Goal: Transaction & Acquisition: Purchase product/service

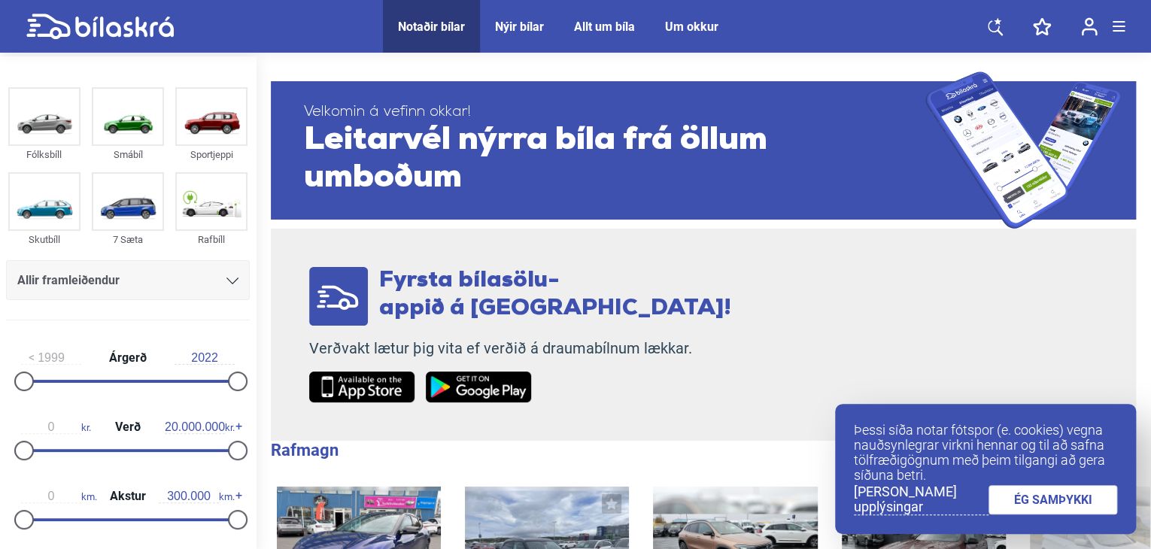
click at [1056, 500] on link "ÉG SAMÞYKKI" at bounding box center [1053, 499] width 129 height 29
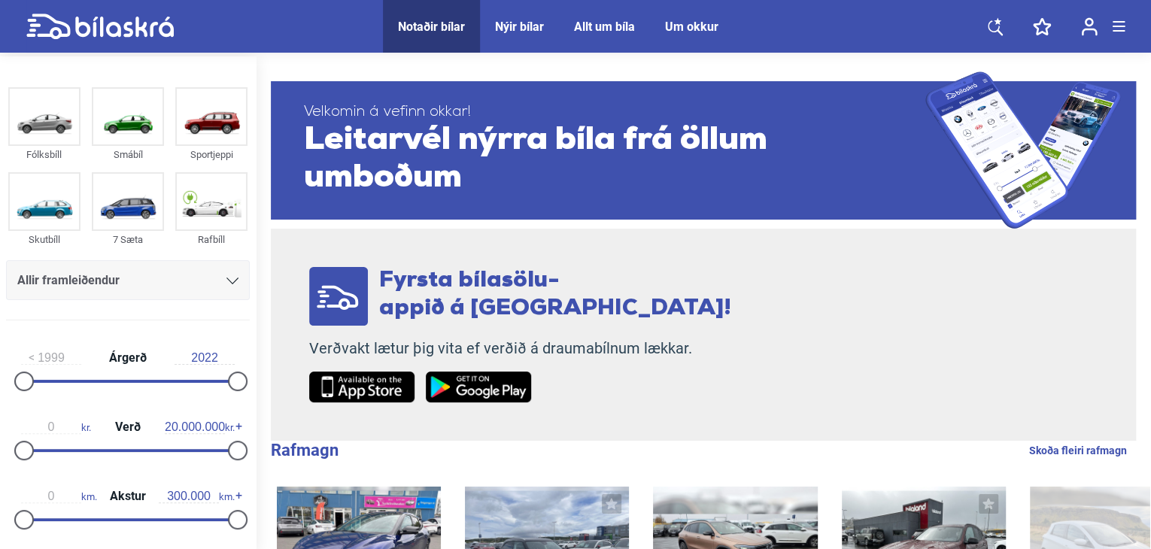
click at [227, 281] on icon at bounding box center [233, 281] width 12 height 7
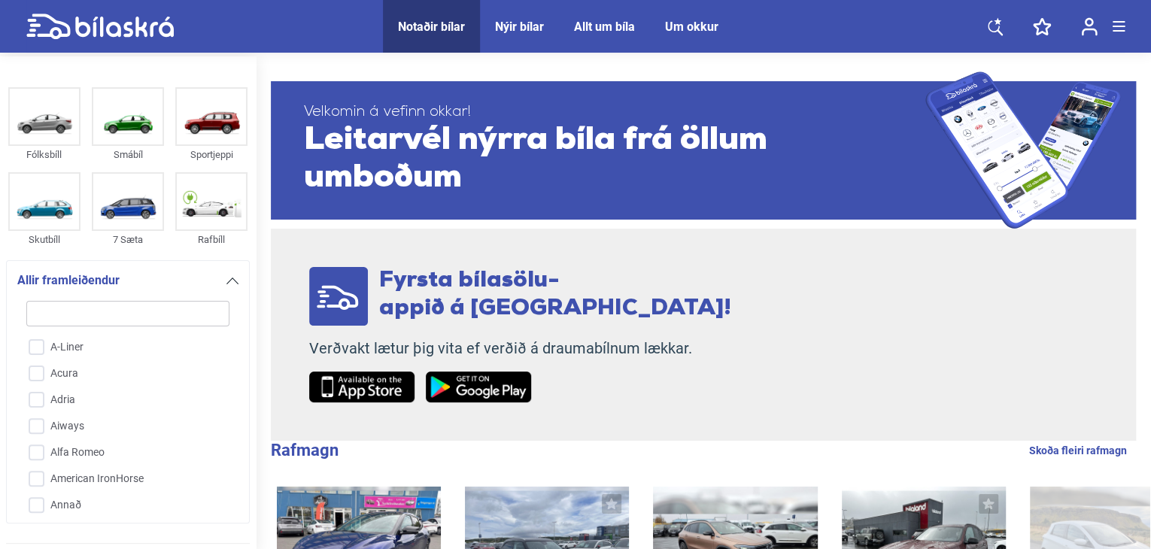
scroll to position [205, 0]
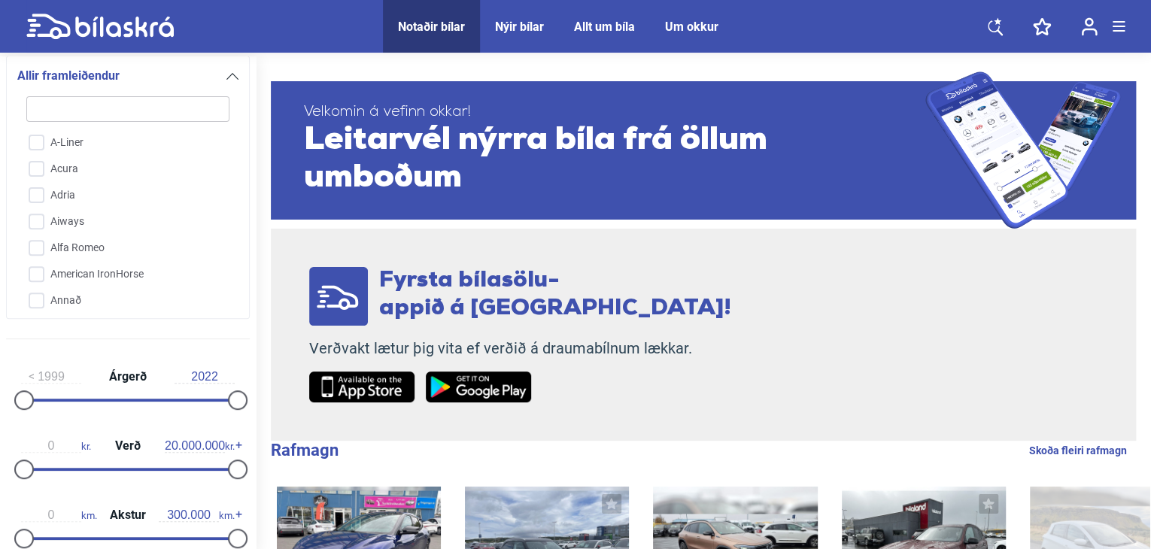
type input "t"
checkbox input "false"
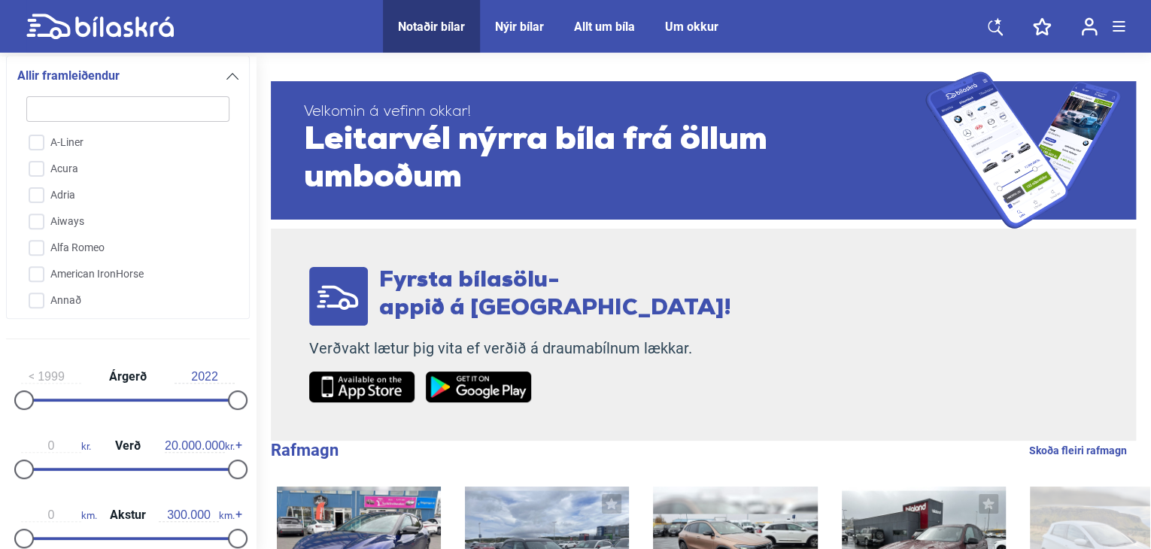
checkbox input "false"
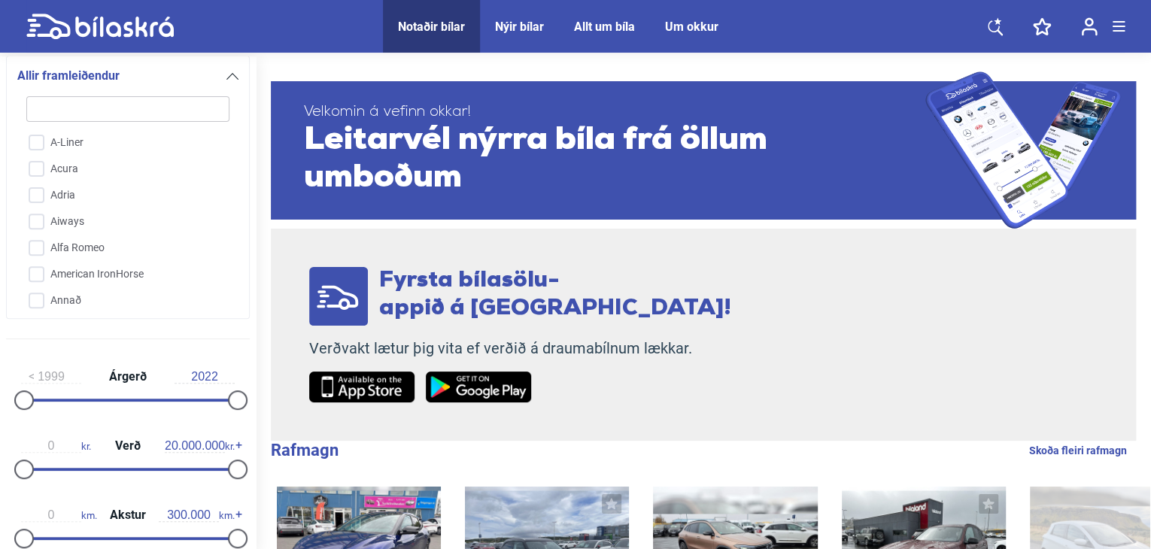
checkbox input "false"
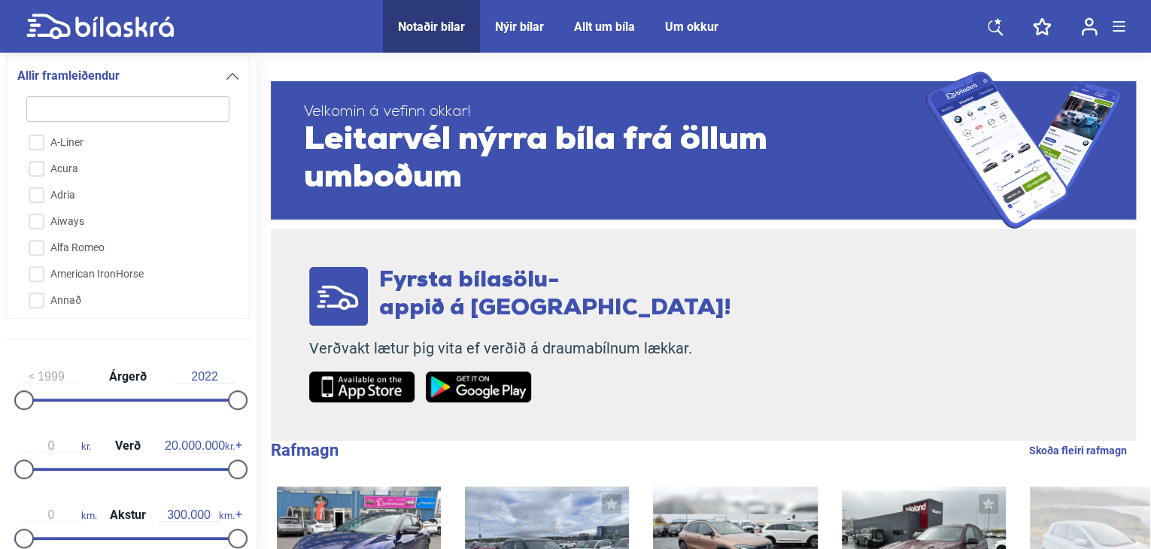
checkbox input "false"
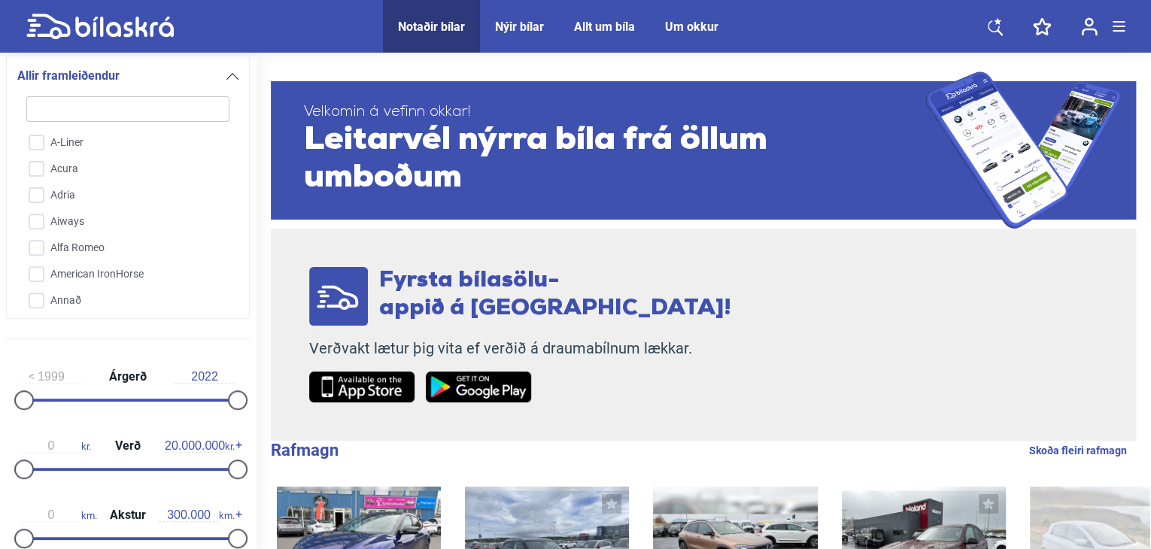
checkbox input "false"
type input "to"
checkbox input "false"
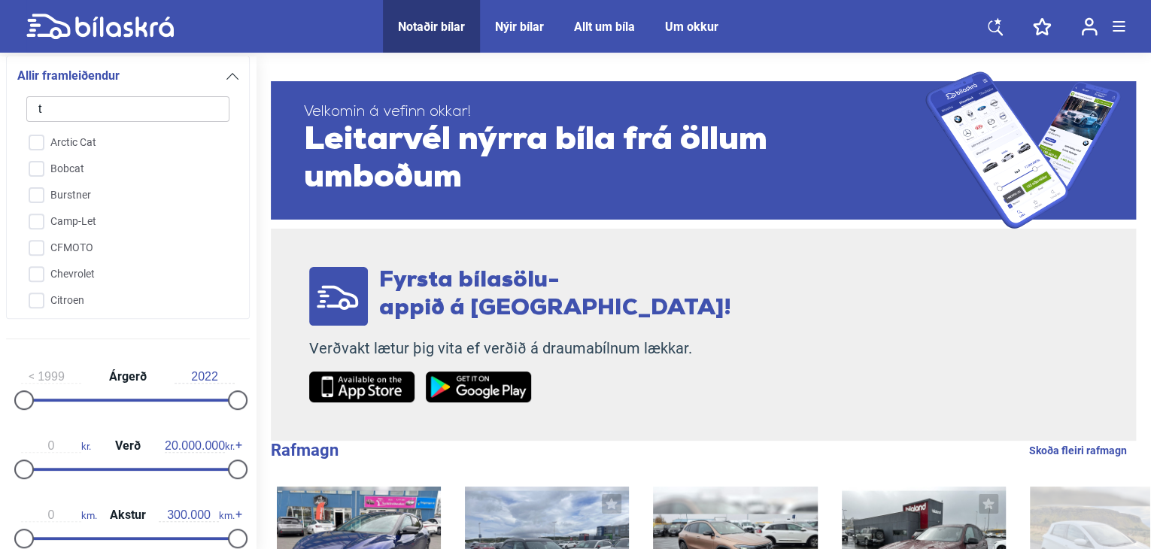
checkbox input "false"
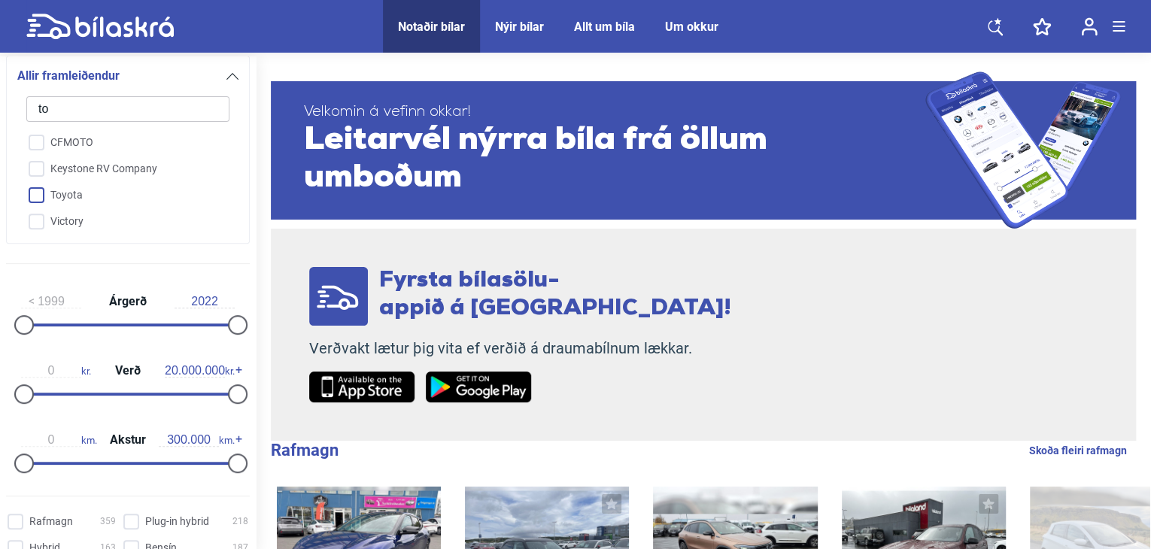
type input "to"
click at [64, 196] on input "Toyota" at bounding box center [118, 196] width 205 height 26
checkbox input "true"
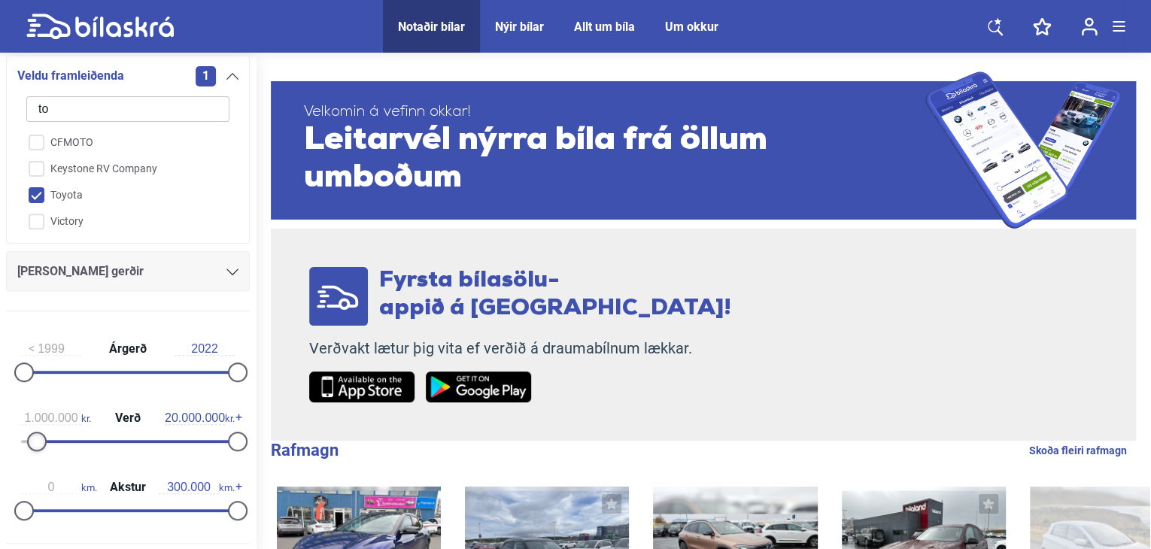
type input "900.000"
drag, startPoint x: 25, startPoint y: 438, endPoint x: 34, endPoint y: 438, distance: 9.0
click at [34, 438] on div at bounding box center [34, 442] width 20 height 20
type input "1.800.000"
drag, startPoint x: 229, startPoint y: 439, endPoint x: 38, endPoint y: 444, distance: 190.5
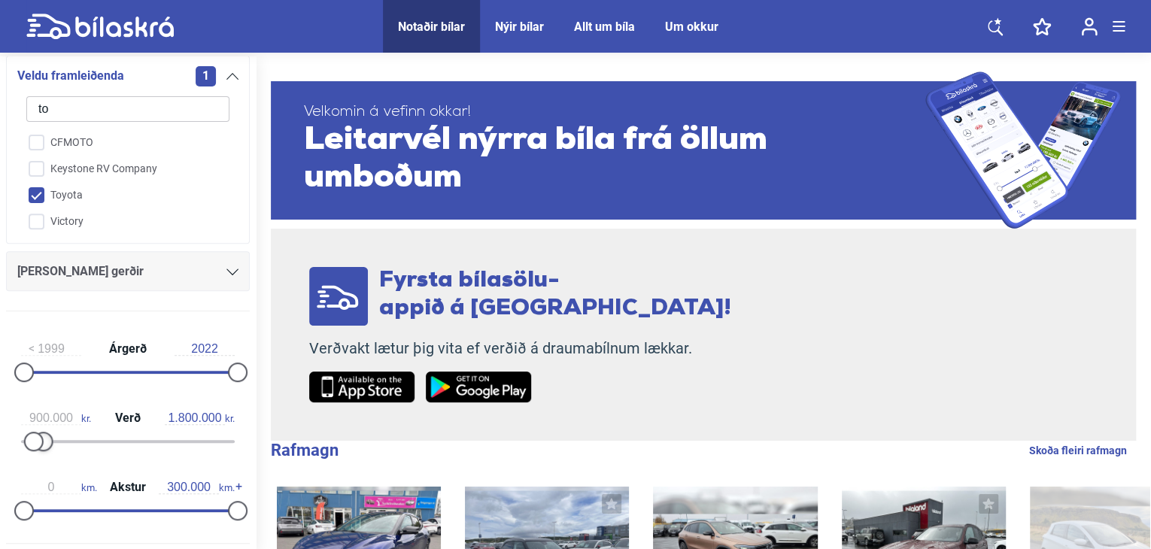
click at [38, 443] on div at bounding box center [128, 441] width 214 height 3
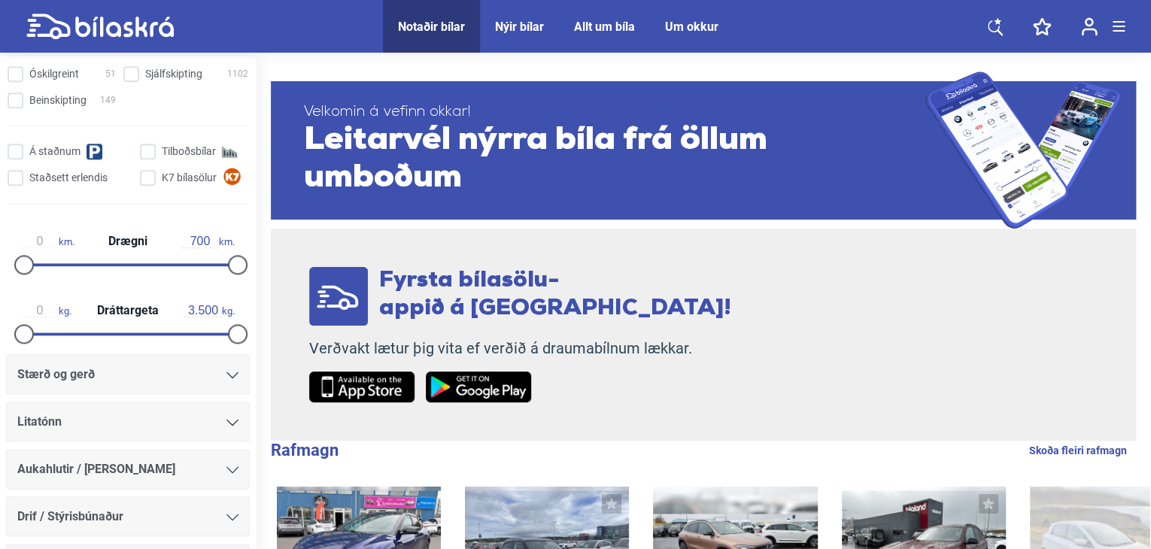
click at [354, 141] on span "Leitarvél nýrra bíla frá öllum umboðum" at bounding box center [615, 159] width 622 height 75
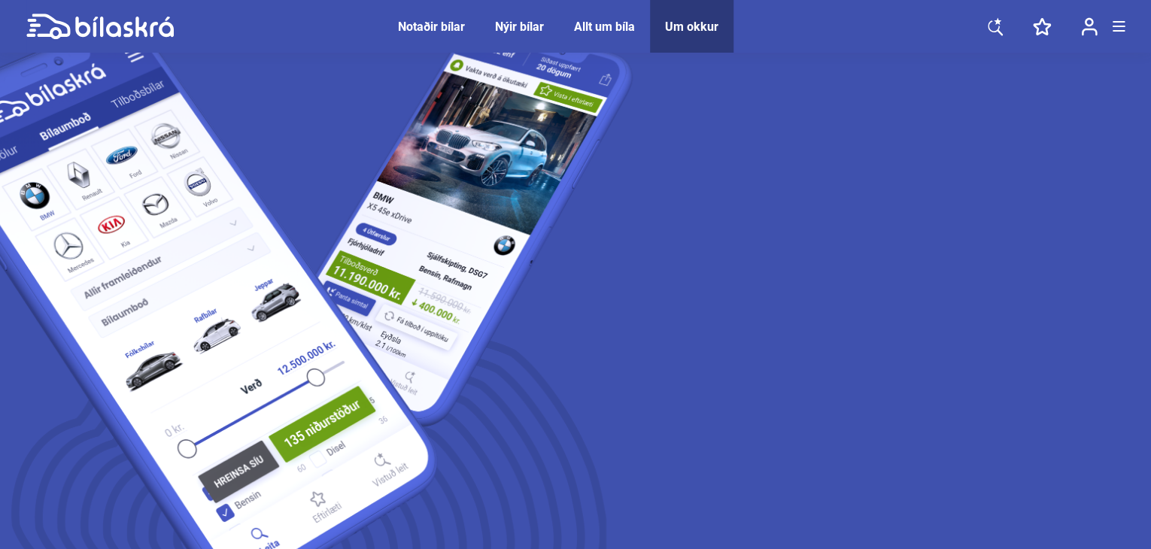
scroll to position [80, 0]
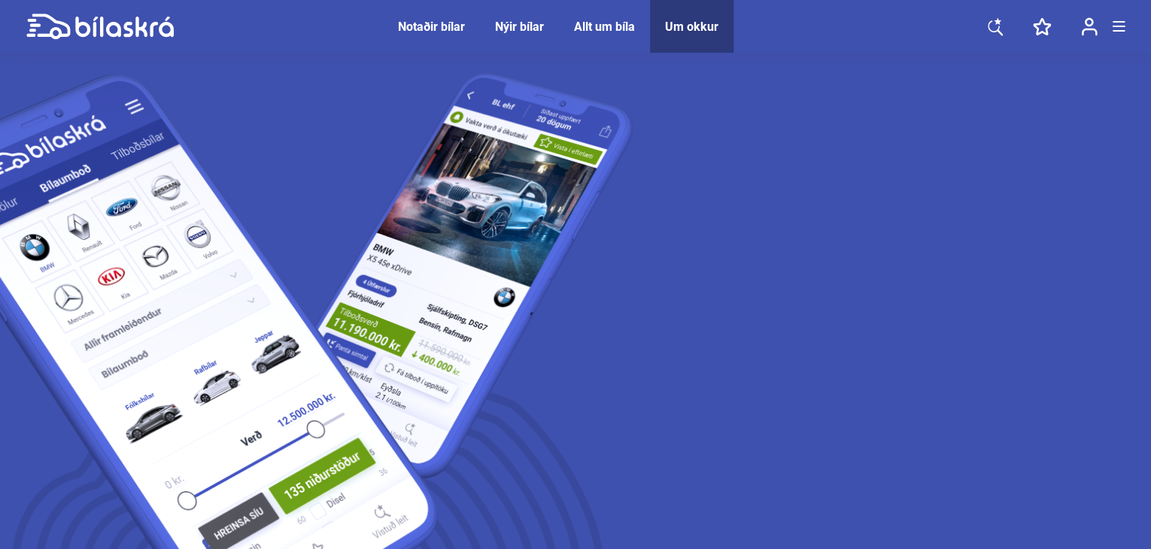
click at [429, 24] on div "Notaðir bílar" at bounding box center [431, 27] width 67 height 14
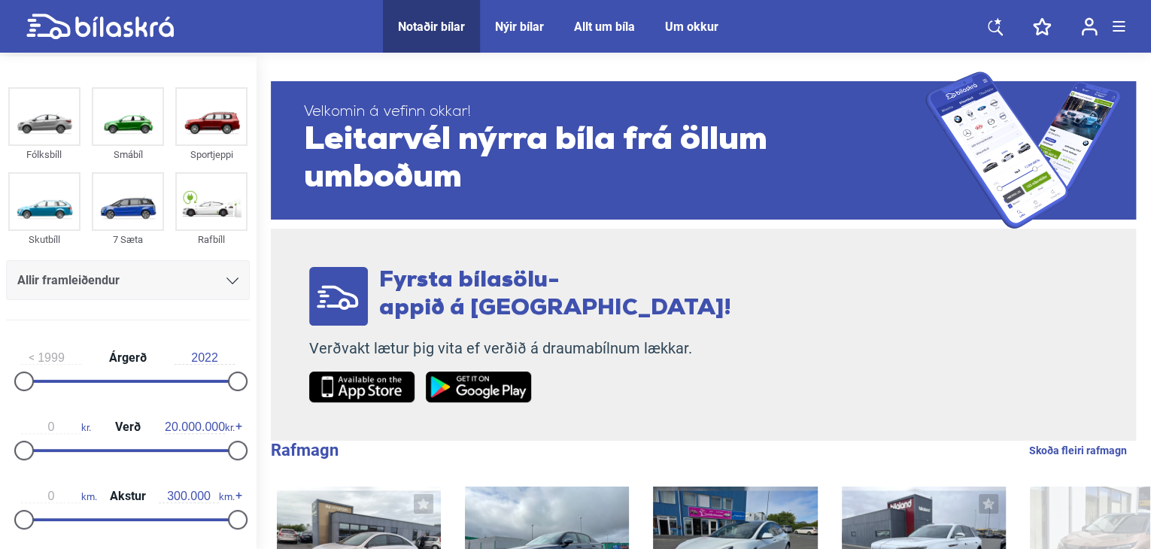
click at [227, 278] on icon at bounding box center [233, 281] width 12 height 7
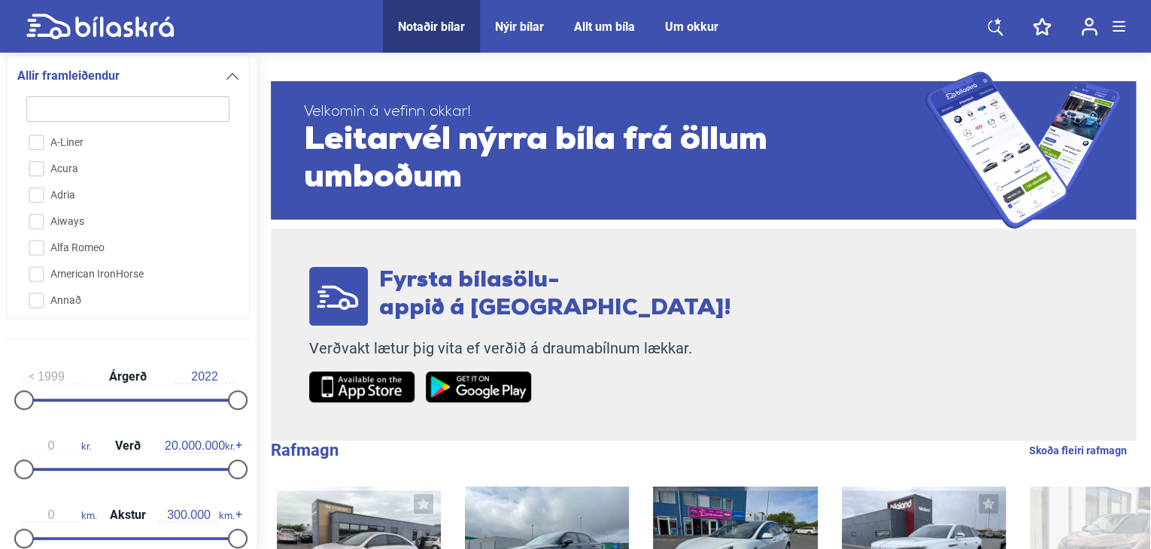
type input "t"
checkbox input "false"
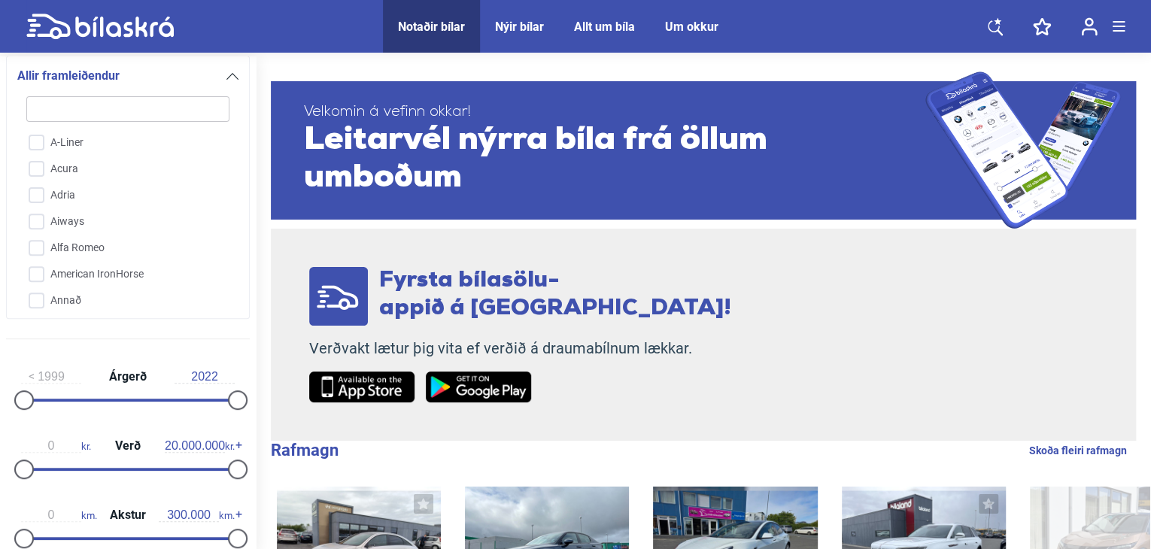
checkbox input "false"
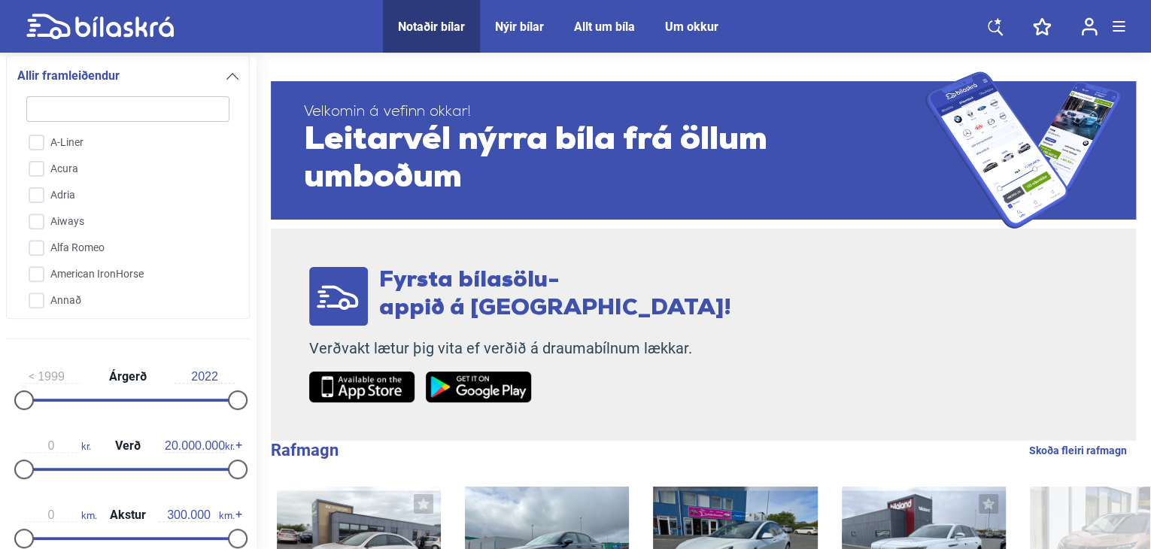
checkbox input "false"
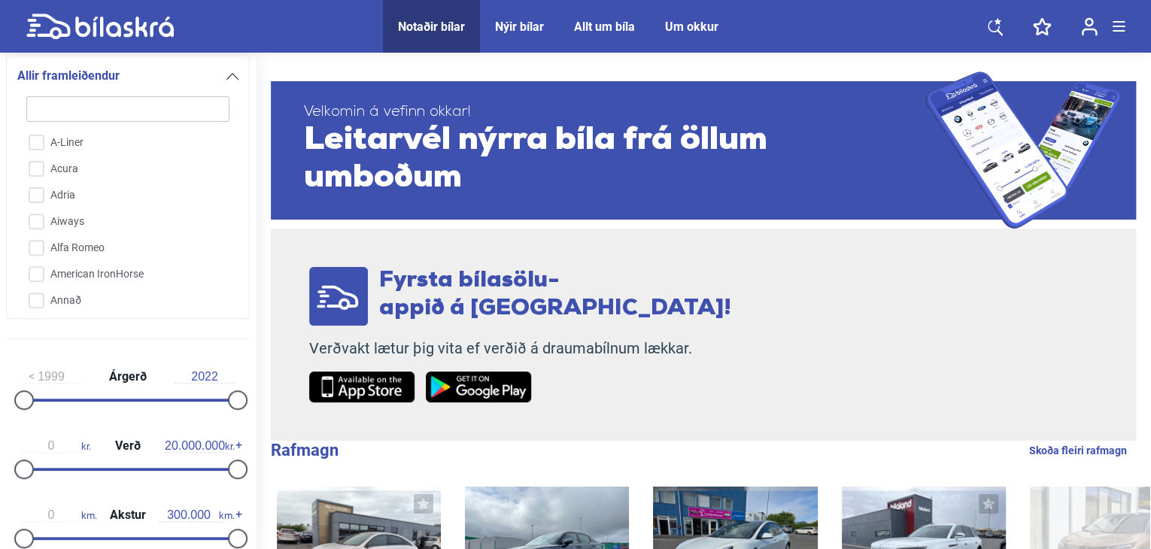
checkbox input "false"
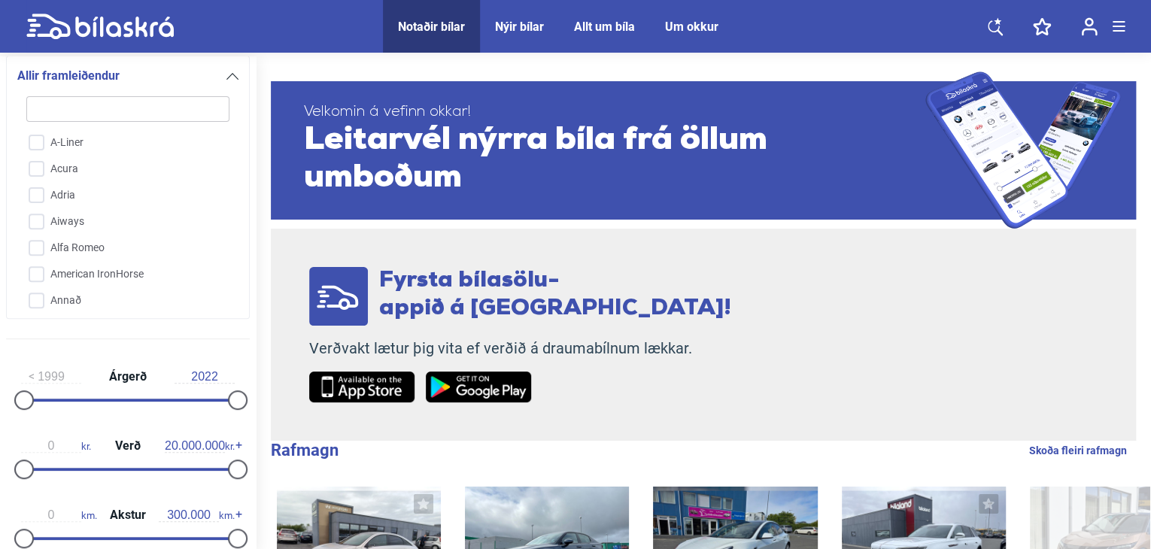
checkbox input "false"
type input "to"
checkbox input "false"
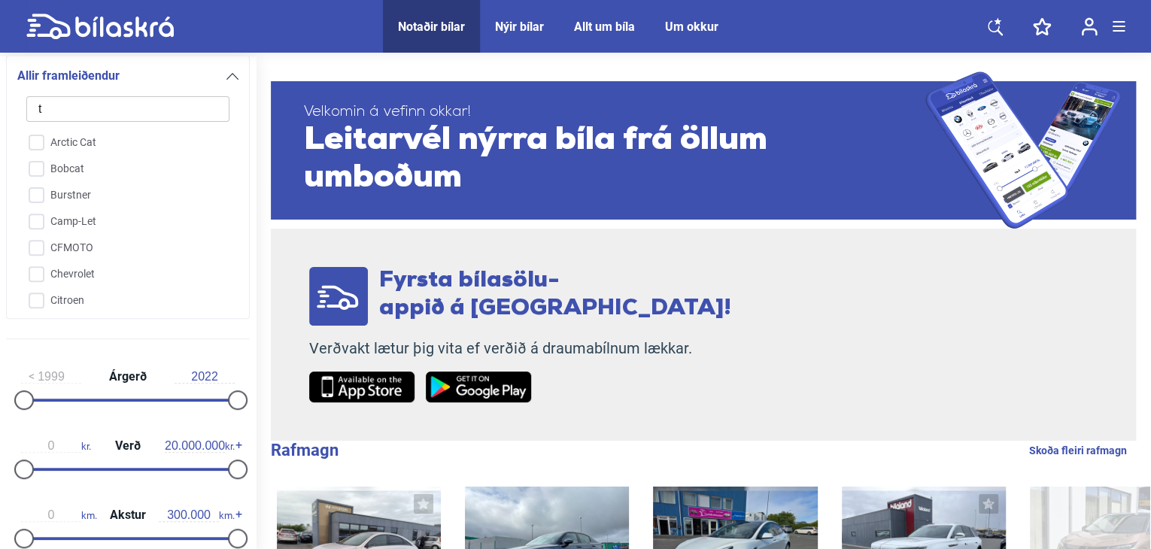
checkbox input "false"
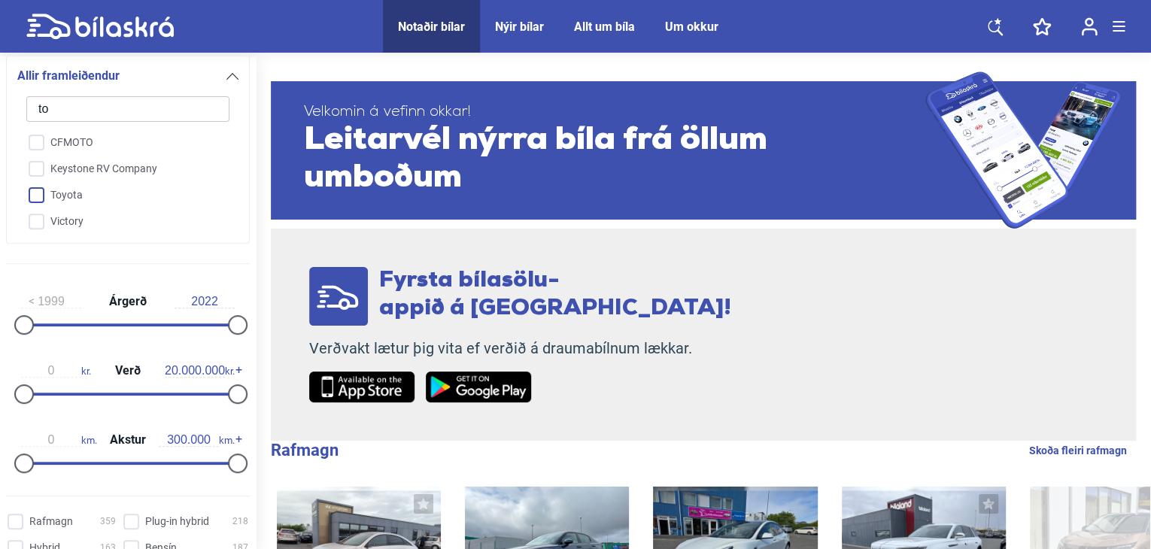
type input "to"
click at [36, 196] on input "Toyota" at bounding box center [118, 196] width 205 height 26
checkbox input "true"
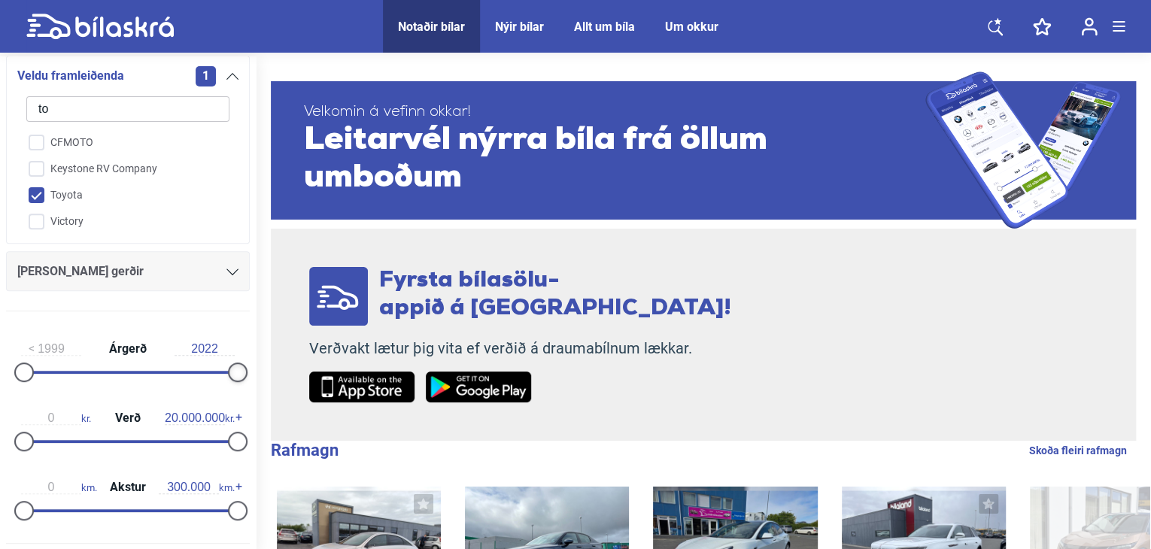
click at [229, 371] on div at bounding box center [238, 373] width 20 height 20
type input "1.800.000"
drag, startPoint x: 227, startPoint y: 437, endPoint x: 36, endPoint y: 437, distance: 190.4
click at [36, 437] on div at bounding box center [44, 442] width 20 height 20
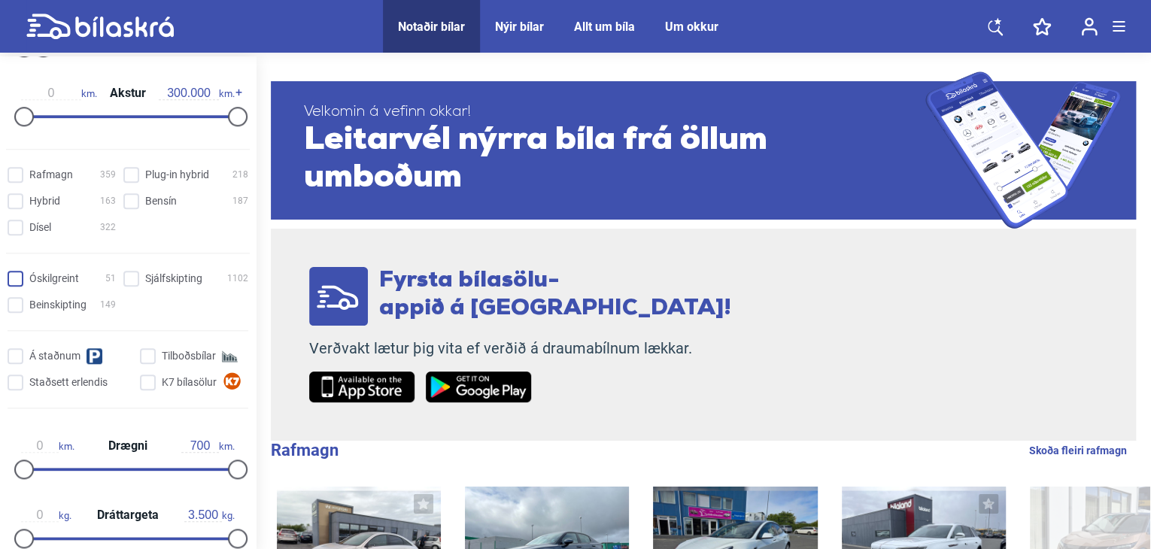
scroll to position [606, 0]
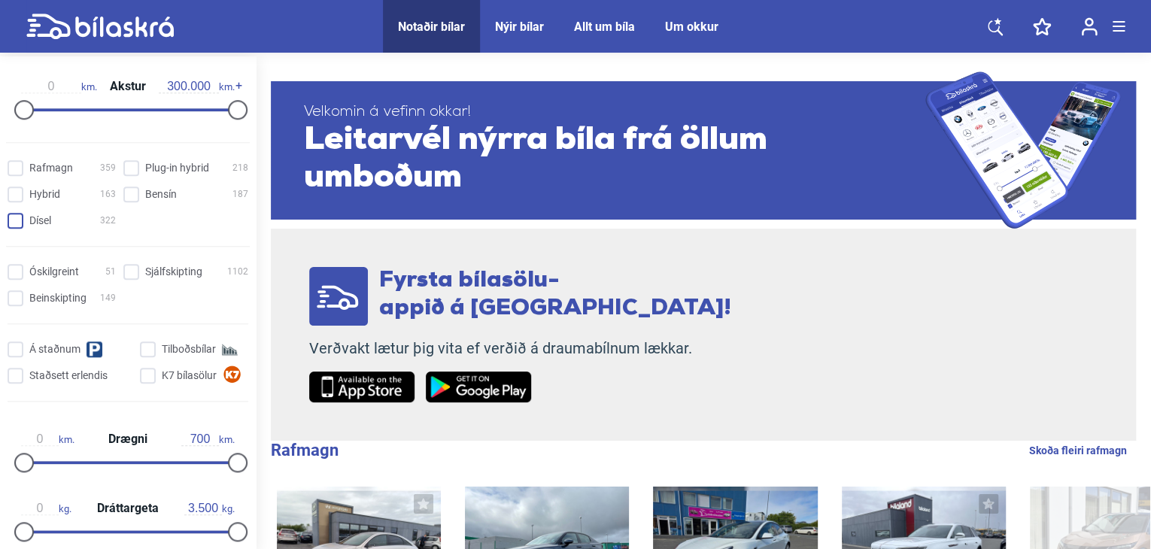
click at [15, 215] on input "Dísel 322" at bounding box center [64, 222] width 108 height 16
checkbox input "true"
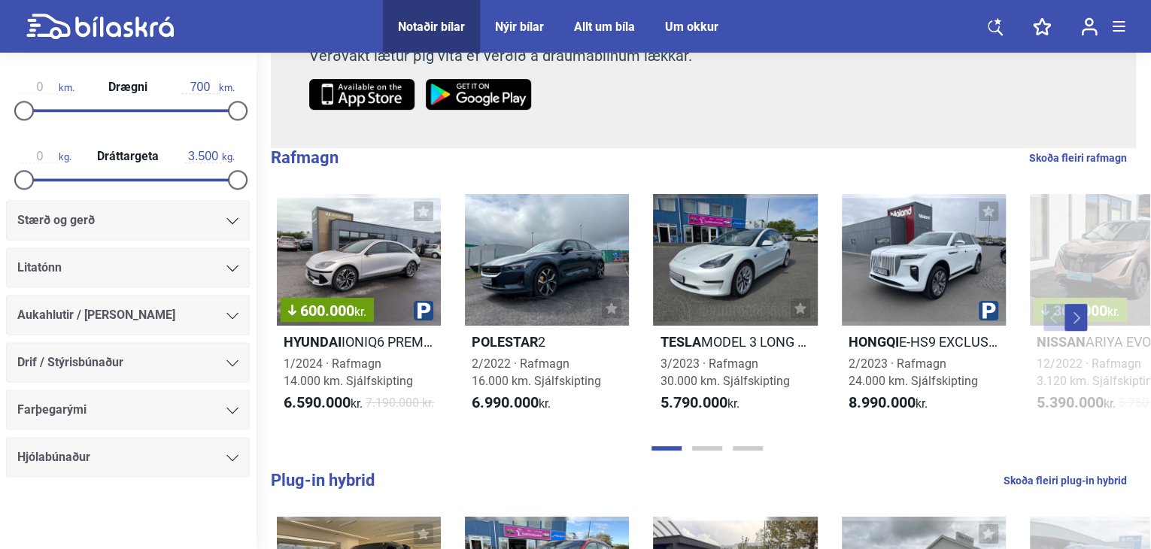
scroll to position [301, 0]
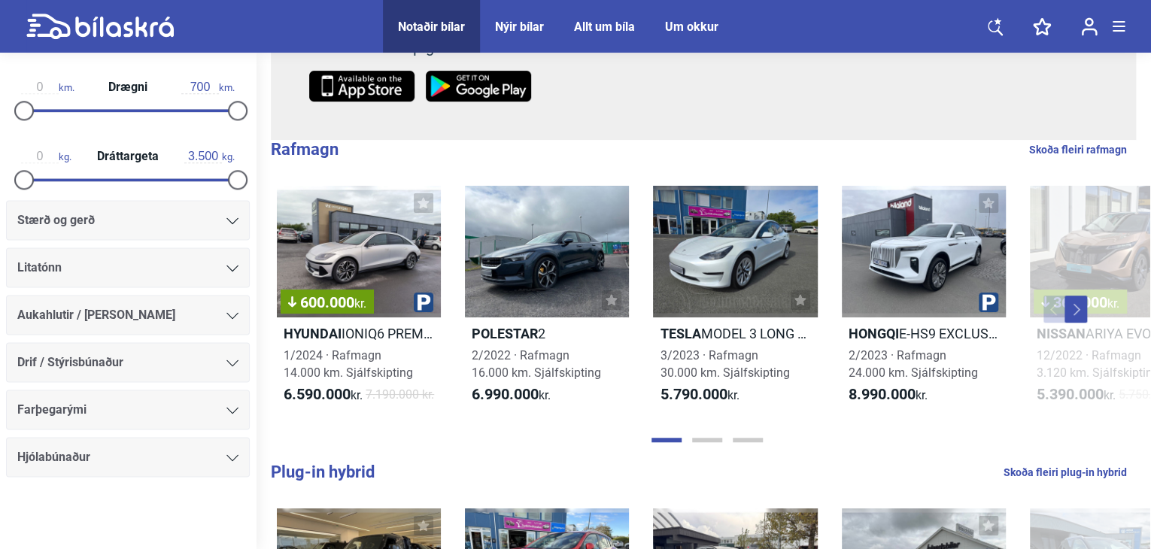
click at [117, 509] on div at bounding box center [128, 522] width 256 height 60
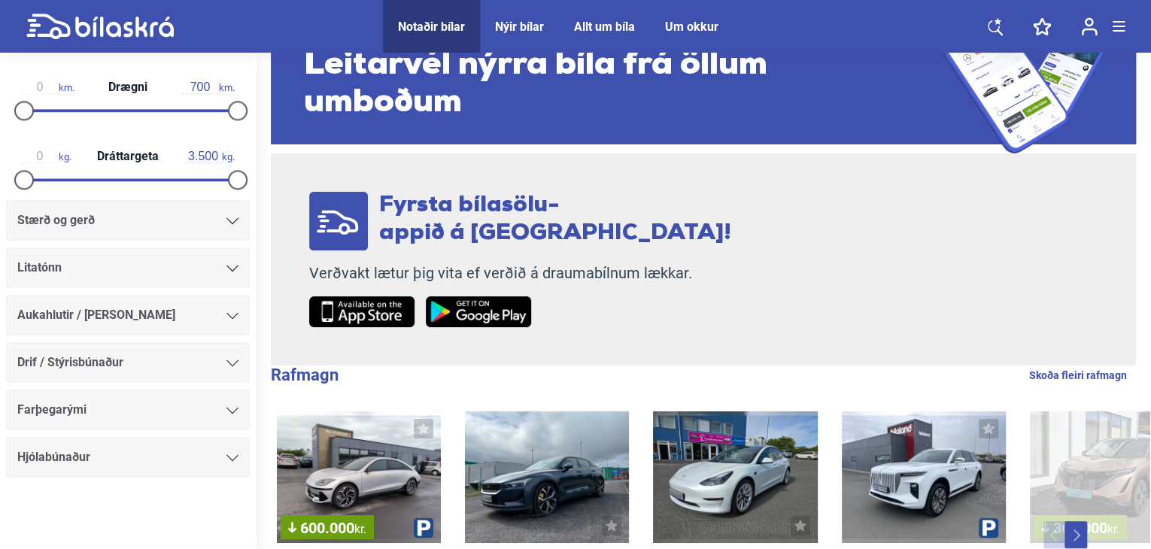
scroll to position [72, 0]
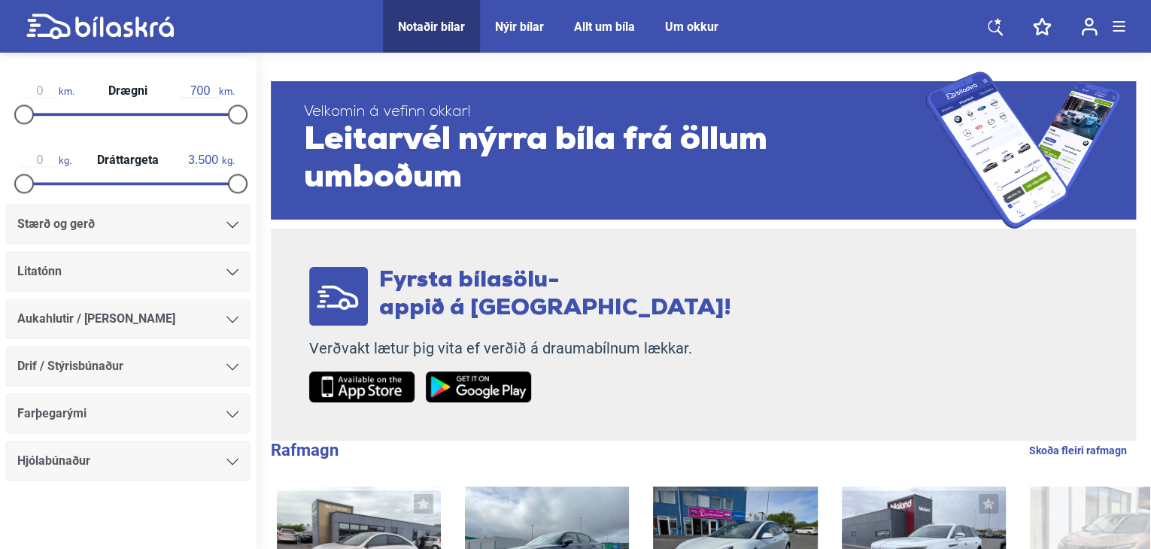
type input "20.000.000"
checkbox input "false"
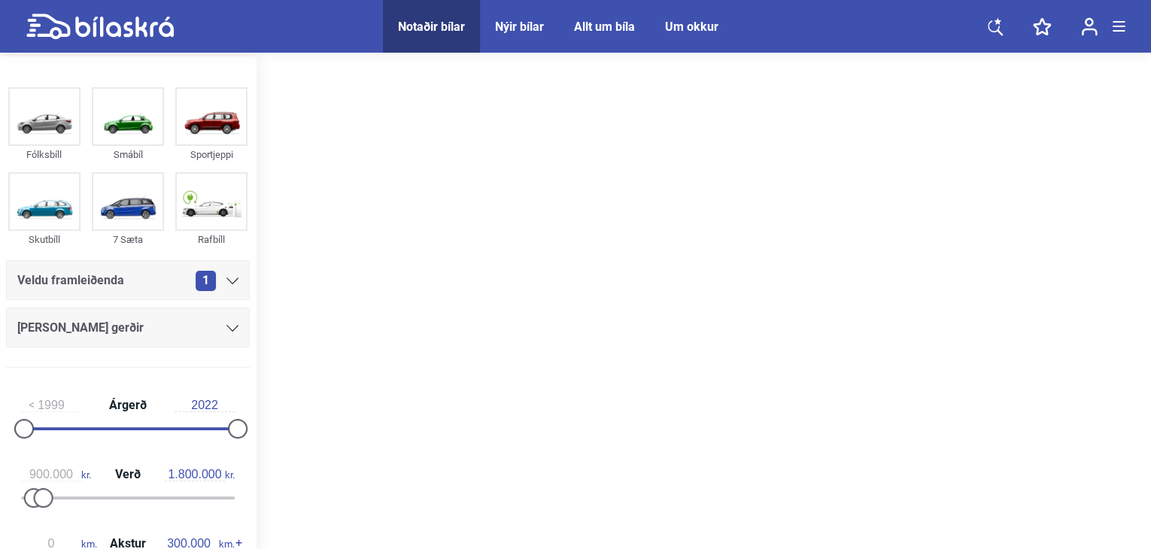
type input "0"
type input "20.000.000"
